Goal: Transaction & Acquisition: Purchase product/service

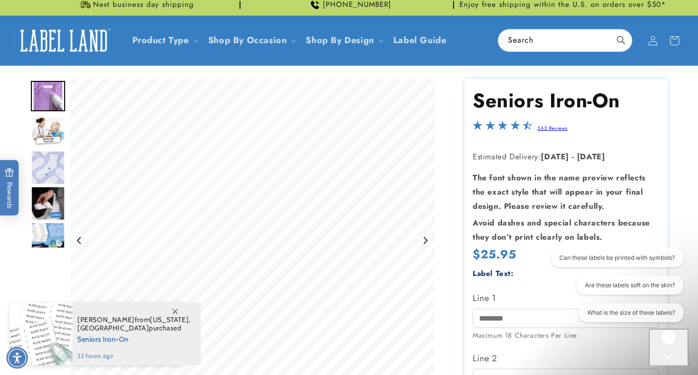
scroll to position [98, 0]
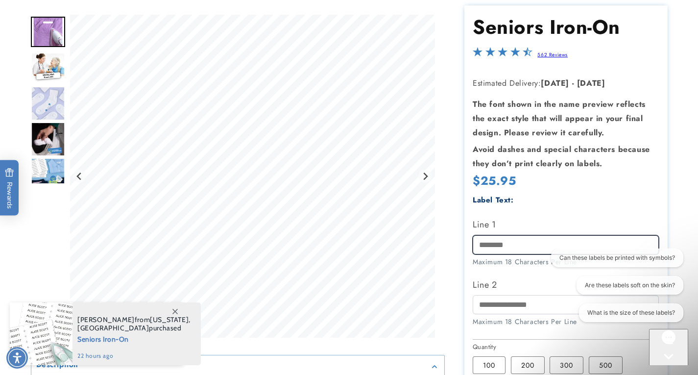
click at [496, 246] on input "Line 1" at bounding box center [566, 244] width 186 height 19
type input "*********"
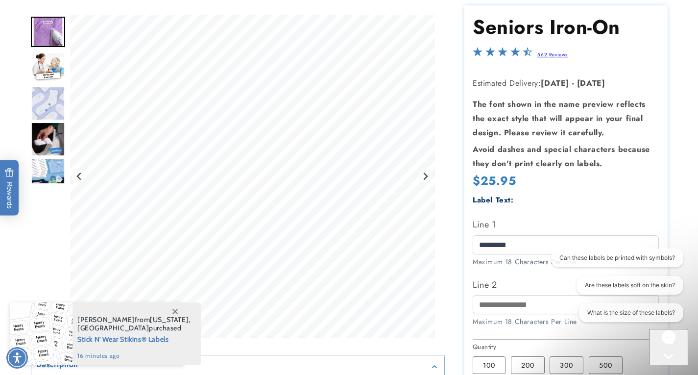
click at [611, 342] on section "Seniors Iron-On Seniors Iron-On 562 Reviews Estimated Delivery: Oct 17 - Oct 23…" at bounding box center [566, 293] width 203 height 576
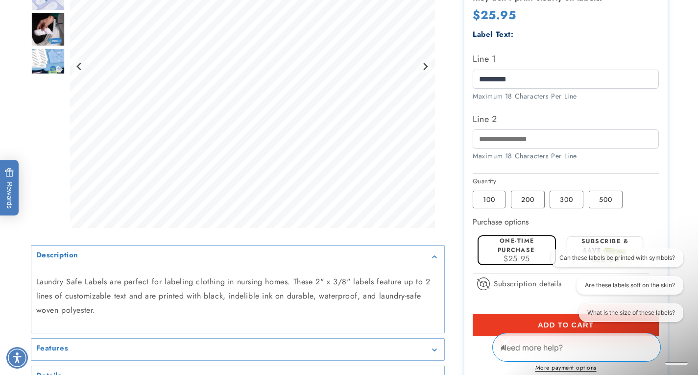
scroll to position [294, 0]
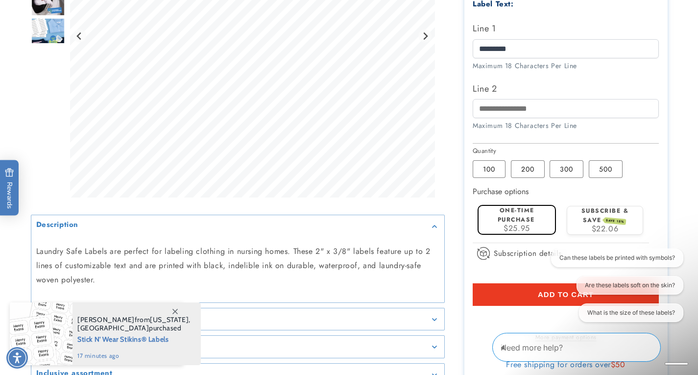
click at [535, 222] on label "One-time purchase" at bounding box center [516, 215] width 37 height 18
click at [476, 300] on button "Add to cart" at bounding box center [566, 294] width 186 height 23
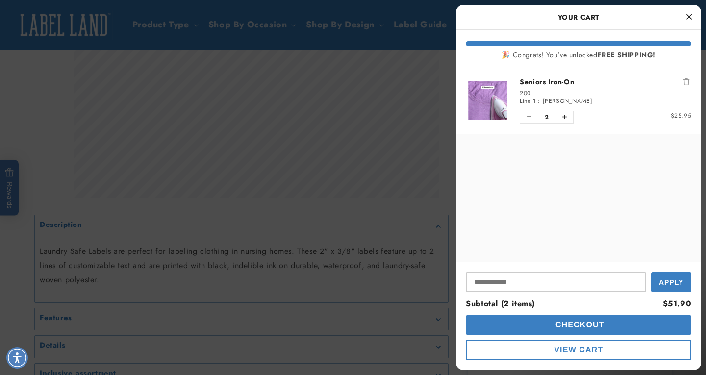
click at [483, 105] on img "product" at bounding box center [488, 100] width 44 height 39
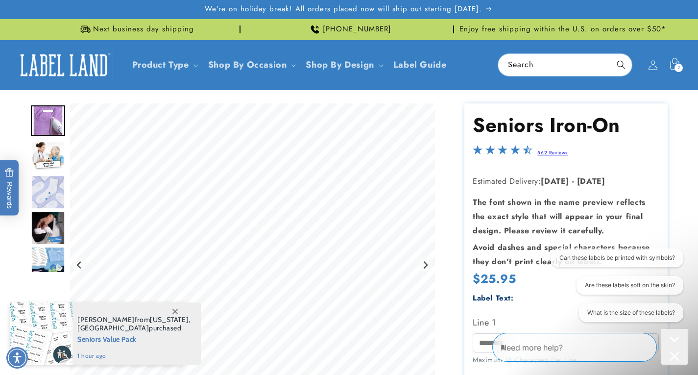
click at [676, 64] on link "Cart 2 2 items" at bounding box center [675, 65] width 22 height 22
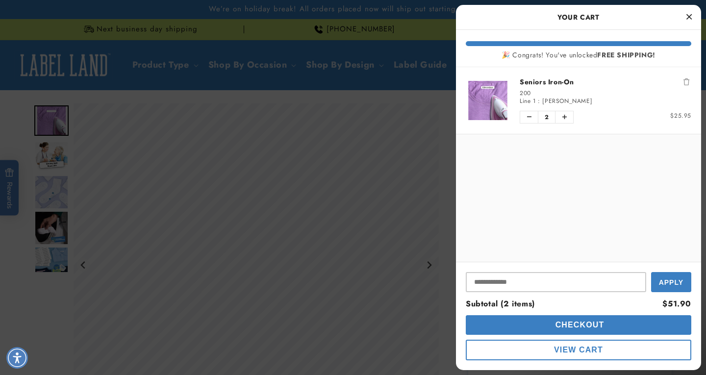
click at [683, 84] on icon "Remove Seniors Iron-On" at bounding box center [686, 81] width 6 height 7
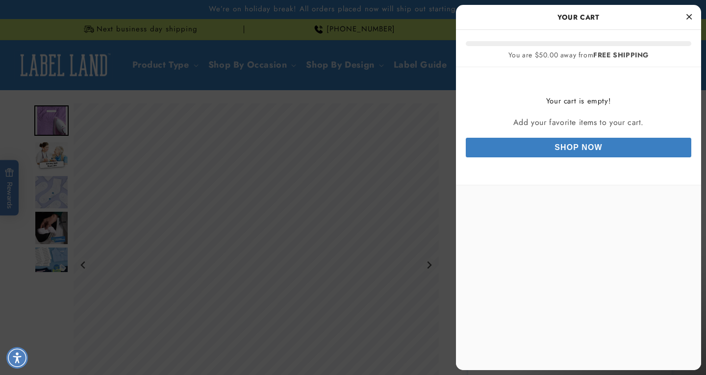
click at [688, 19] on icon "Close Cart" at bounding box center [688, 16] width 5 height 9
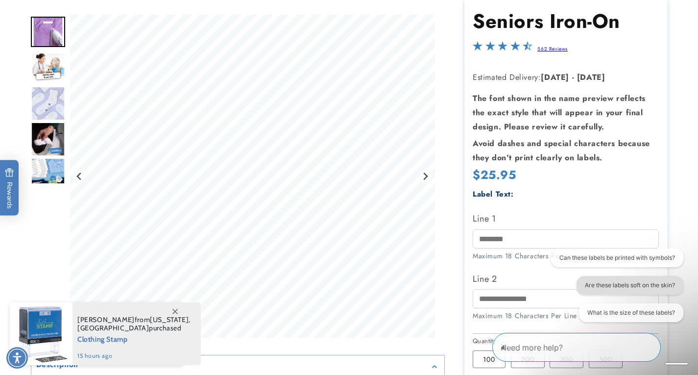
scroll to position [147, 0]
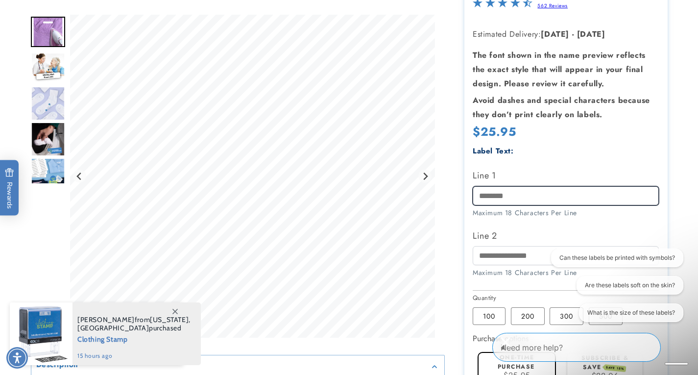
click at [502, 202] on input "Line 1" at bounding box center [566, 195] width 186 height 19
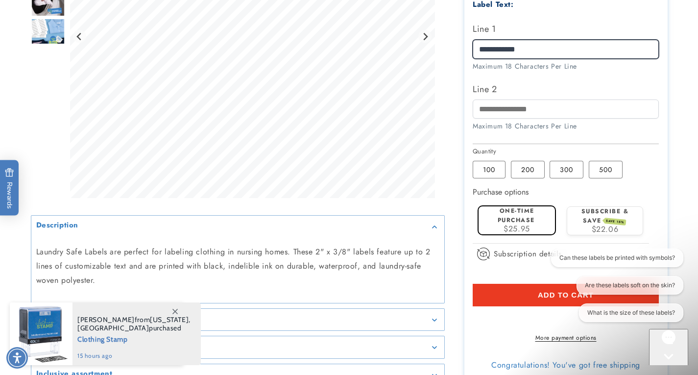
scroll to position [294, 0]
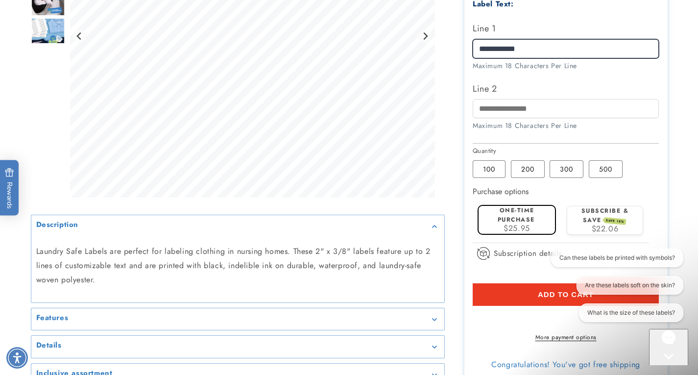
type input "**********"
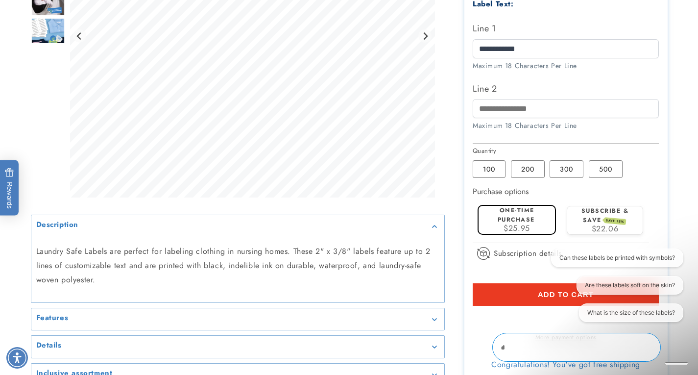
click at [529, 210] on label "One-time purchase" at bounding box center [516, 215] width 37 height 18
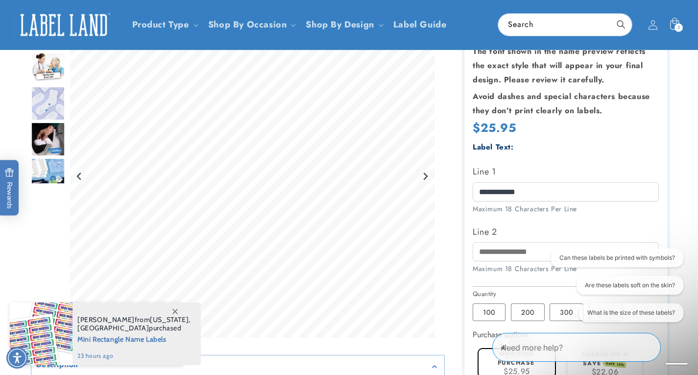
scroll to position [98, 0]
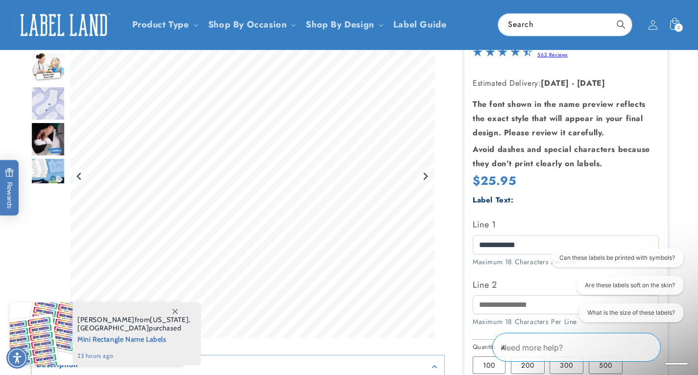
click at [675, 22] on icon at bounding box center [675, 25] width 22 height 22
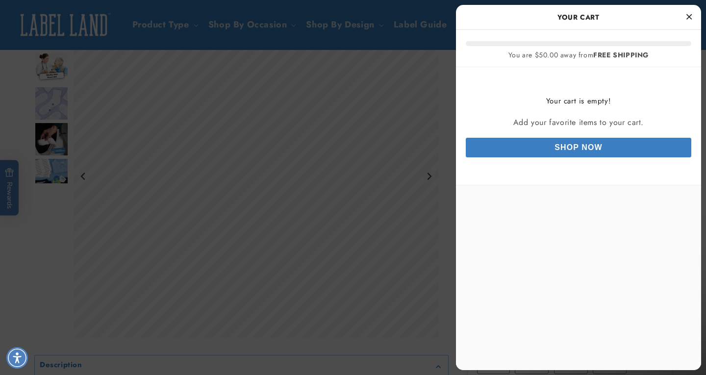
click at [690, 17] on icon "Close Cart" at bounding box center [688, 16] width 5 height 9
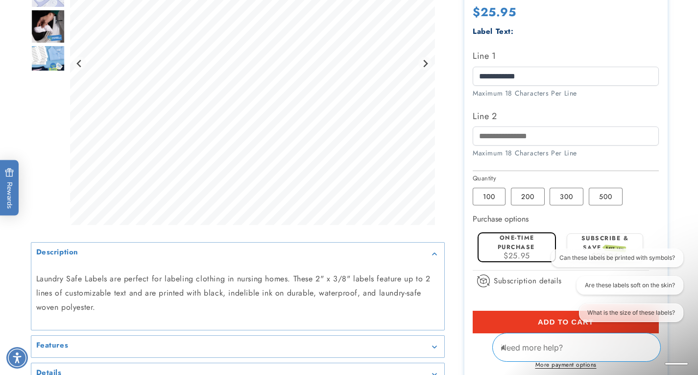
scroll to position [294, 0]
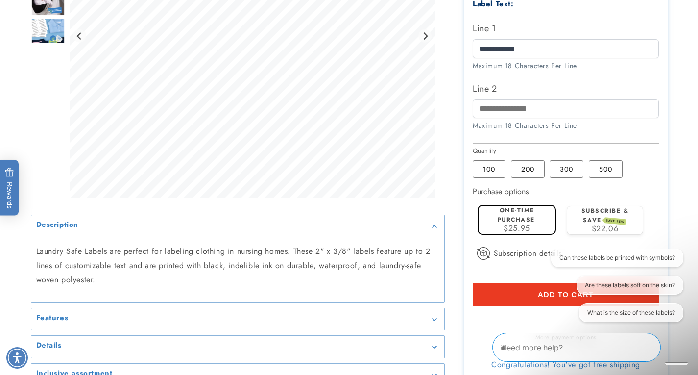
click at [560, 297] on div "Can these labels be printed with symbols? Are these labels soft on the skin? Wh…" at bounding box center [616, 287] width 134 height 77
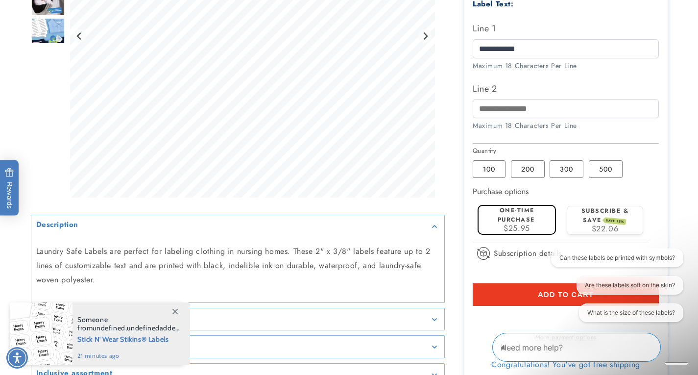
click at [523, 231] on span "$25.95" at bounding box center [517, 228] width 26 height 11
click at [559, 301] on div "Can these labels be printed with symbols? Are these labels soft on the skin? Wh…" at bounding box center [616, 287] width 134 height 77
click at [532, 164] on label "200 Variant sold out or unavailable" at bounding box center [528, 169] width 34 height 18
click at [522, 224] on span "$25.95" at bounding box center [517, 228] width 26 height 11
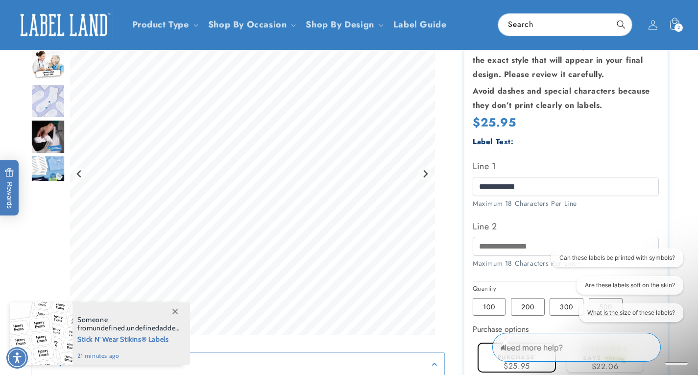
scroll to position [98, 0]
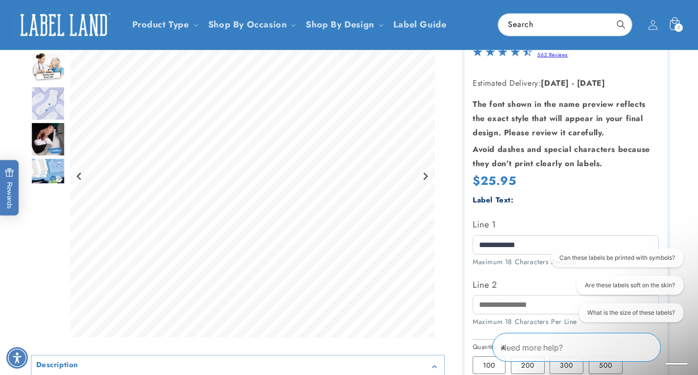
click at [675, 18] on icon at bounding box center [674, 24] width 23 height 23
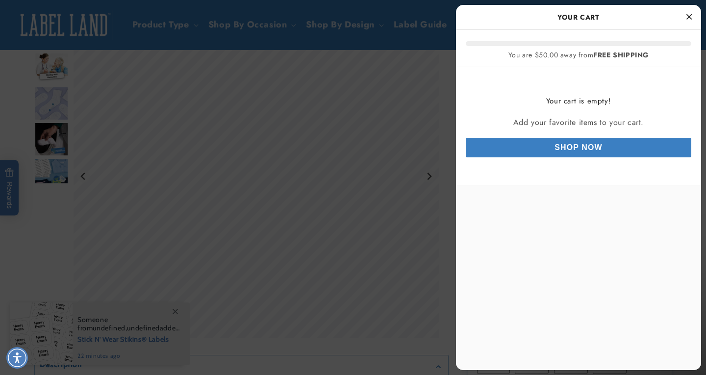
click at [594, 150] on link "Shop Now" at bounding box center [578, 148] width 225 height 20
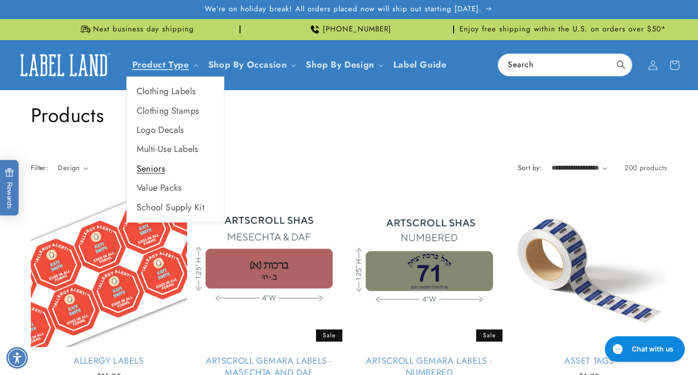
click at [152, 168] on link "Seniors" at bounding box center [175, 168] width 97 height 19
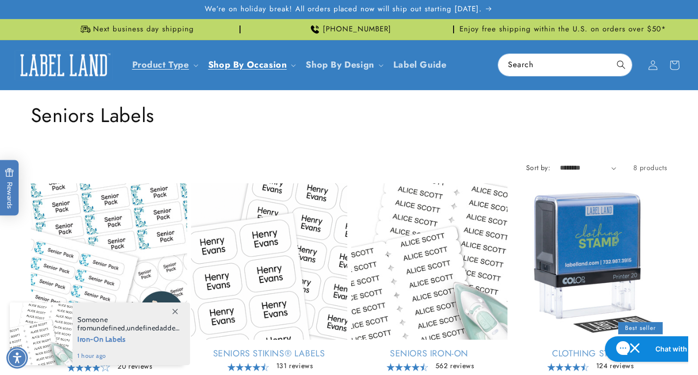
click at [379, 135] on div "Collection: Seniors Labels" at bounding box center [349, 115] width 637 height 50
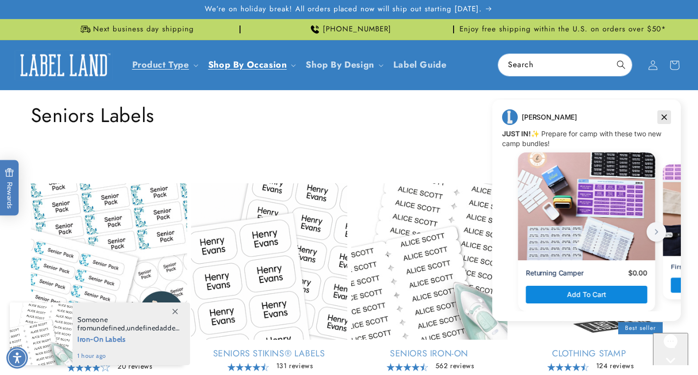
click at [662, 113] on icon "Dismiss campaign" at bounding box center [665, 117] width 10 height 12
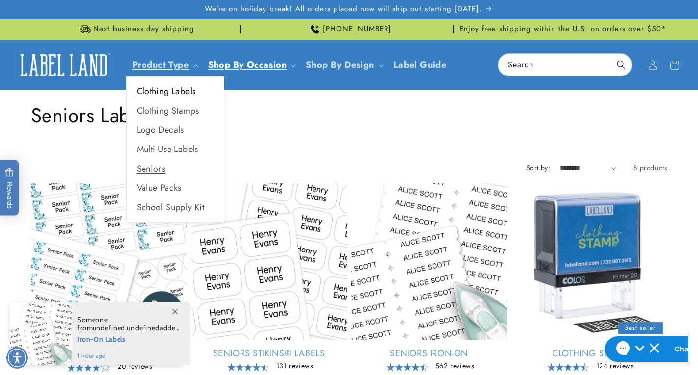
click at [162, 89] on link "Clothing Labels" at bounding box center [175, 91] width 97 height 19
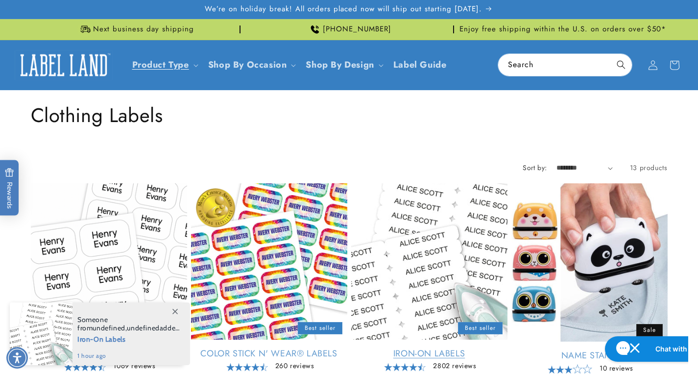
click at [448, 354] on link "Iron-On Labels" at bounding box center [429, 353] width 156 height 11
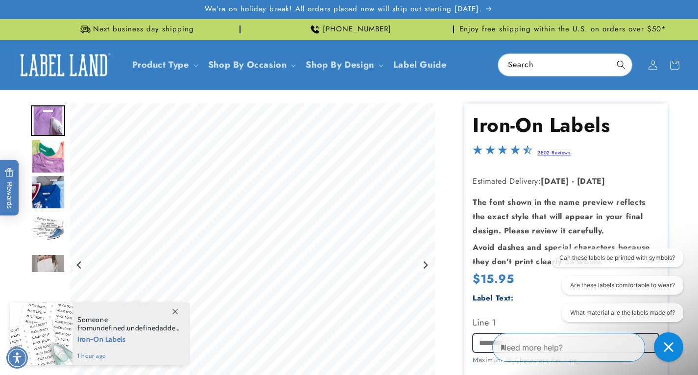
drag, startPoint x: 0, startPoint y: 0, endPoint x: 487, endPoint y: 344, distance: 596.2
click at [487, 344] on input "Line 1" at bounding box center [566, 342] width 186 height 19
click at [486, 345] on input "Line 1" at bounding box center [566, 342] width 186 height 19
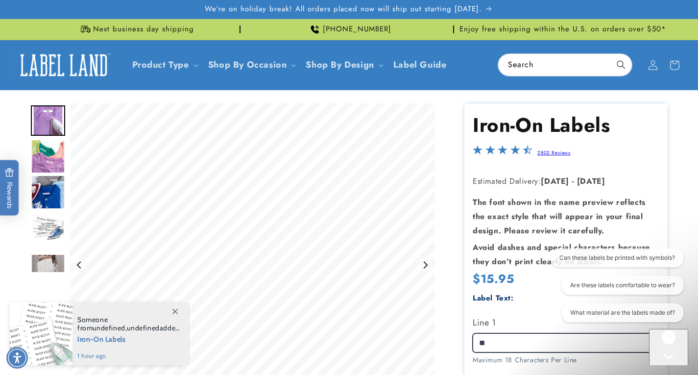
type input "*"
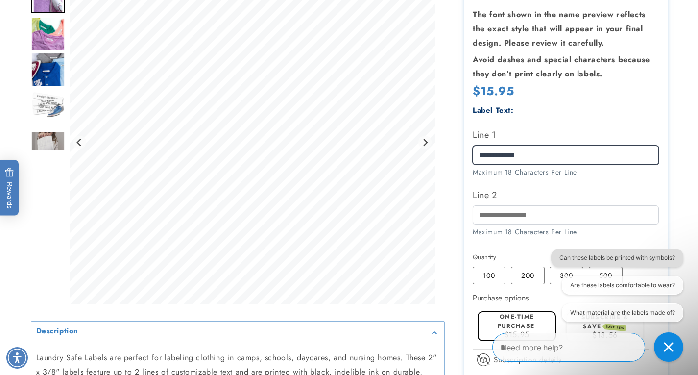
scroll to position [196, 0]
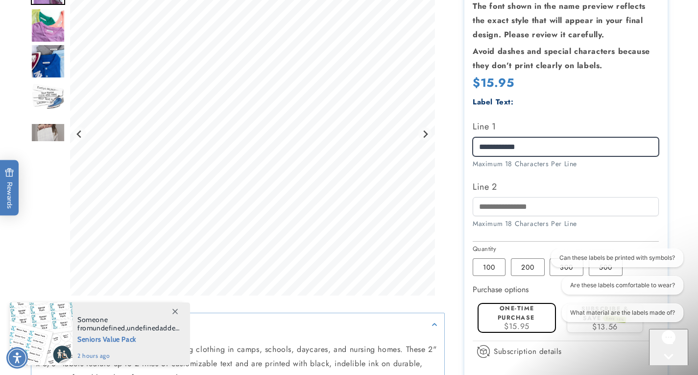
type input "**********"
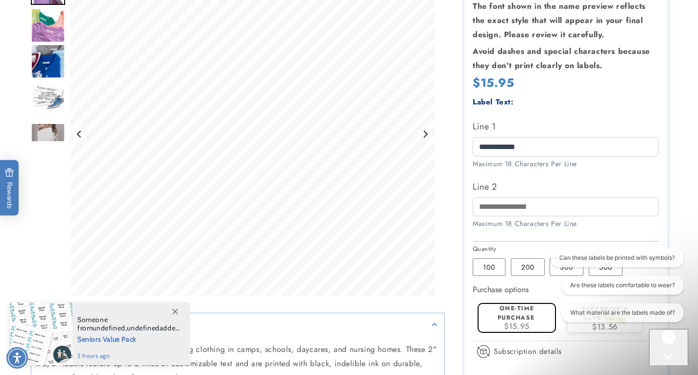
click at [523, 323] on span "$15.95" at bounding box center [516, 326] width 25 height 11
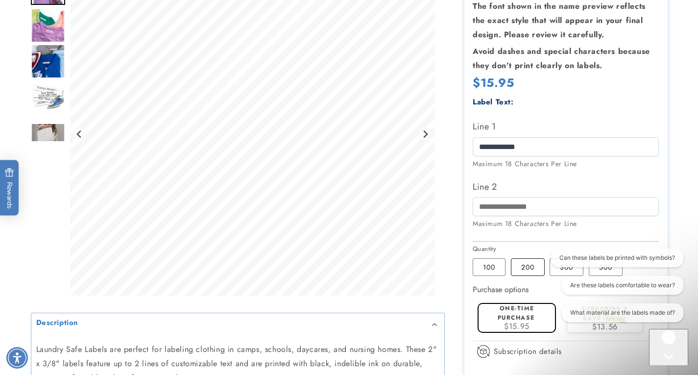
click at [524, 269] on label "200 Variant sold out or unavailable" at bounding box center [528, 267] width 34 height 18
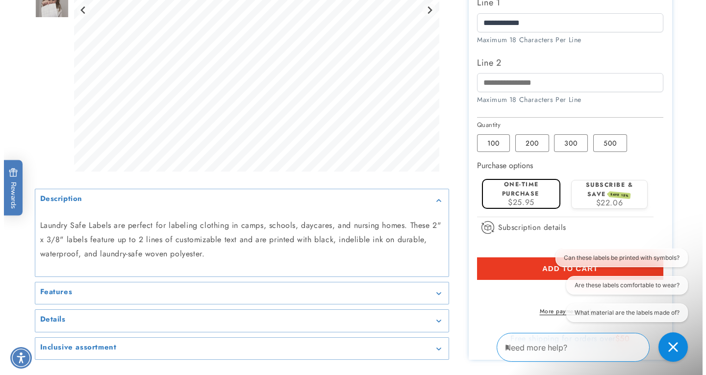
scroll to position [343, 0]
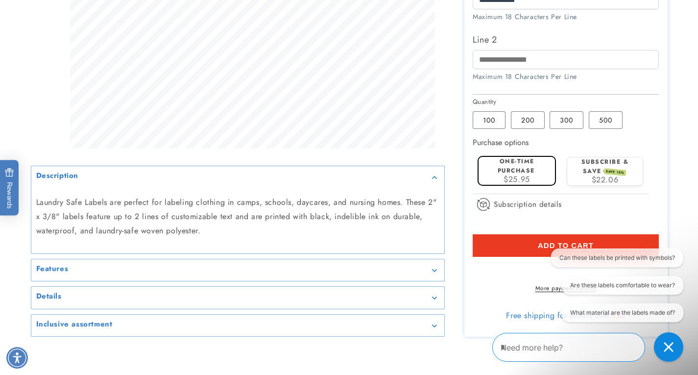
click at [539, 246] on span "Add to cart" at bounding box center [566, 245] width 56 height 9
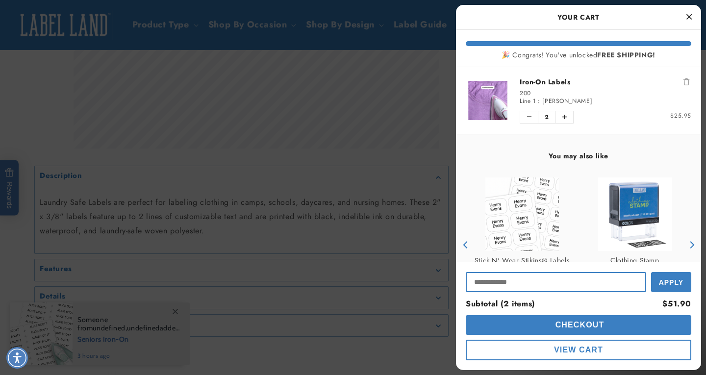
click at [500, 284] on input "Input Discount" at bounding box center [556, 282] width 180 height 20
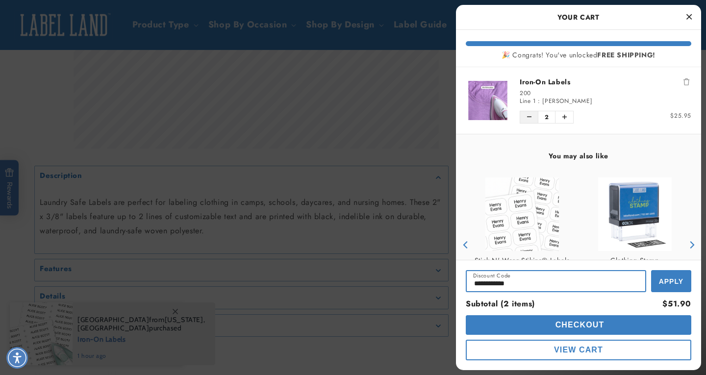
type input "**********"
click at [524, 118] on button "Decrease quantity of Iron-On Labels" at bounding box center [529, 117] width 18 height 12
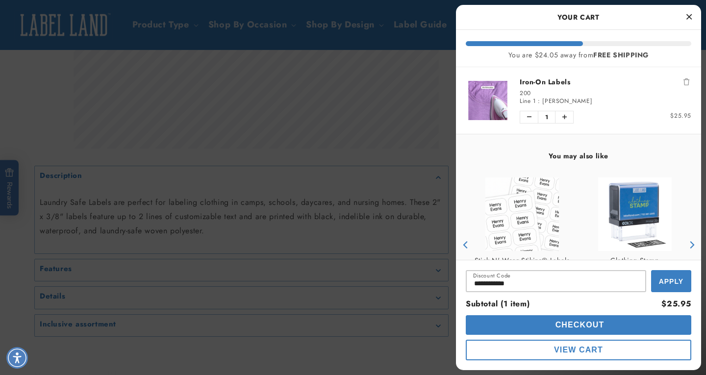
click at [577, 321] on span "Checkout" at bounding box center [578, 325] width 51 height 8
